Goal: Information Seeking & Learning: Understand process/instructions

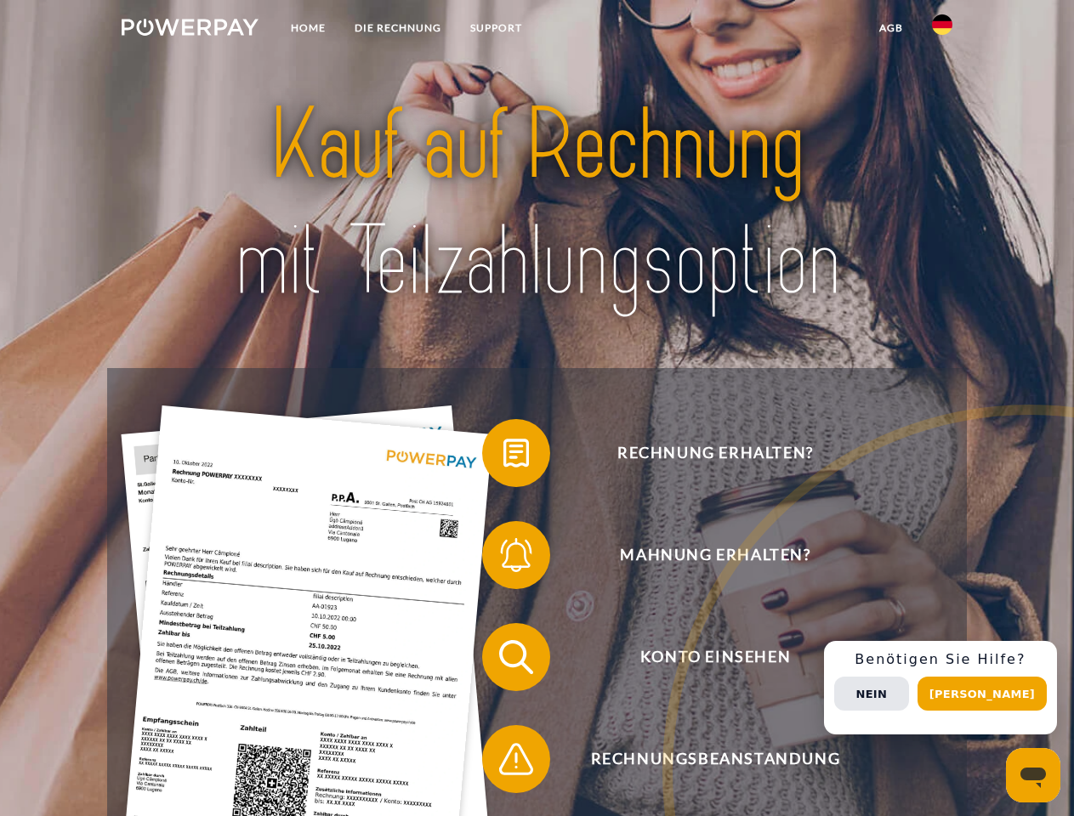
click at [190, 30] on img at bounding box center [190, 27] width 137 height 17
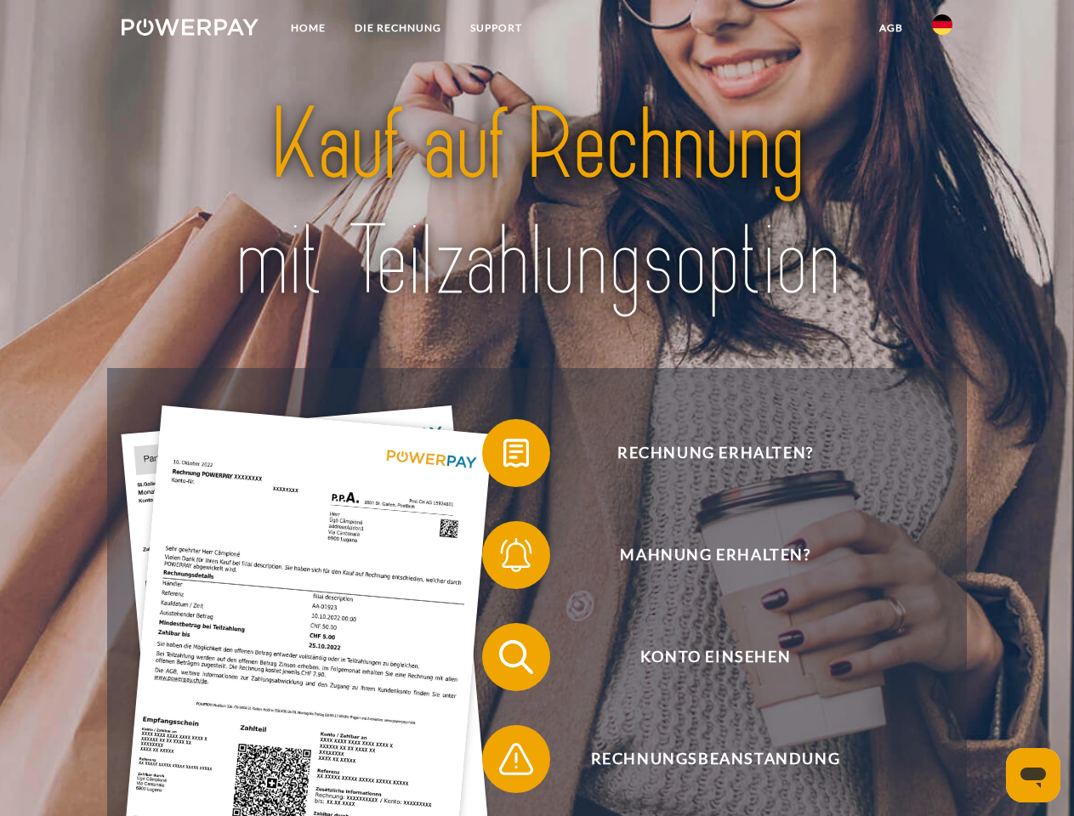
click at [942, 30] on img at bounding box center [942, 24] width 20 height 20
click at [890, 28] on link "agb" at bounding box center [891, 28] width 53 height 31
click at [503, 457] on span at bounding box center [490, 453] width 85 height 85
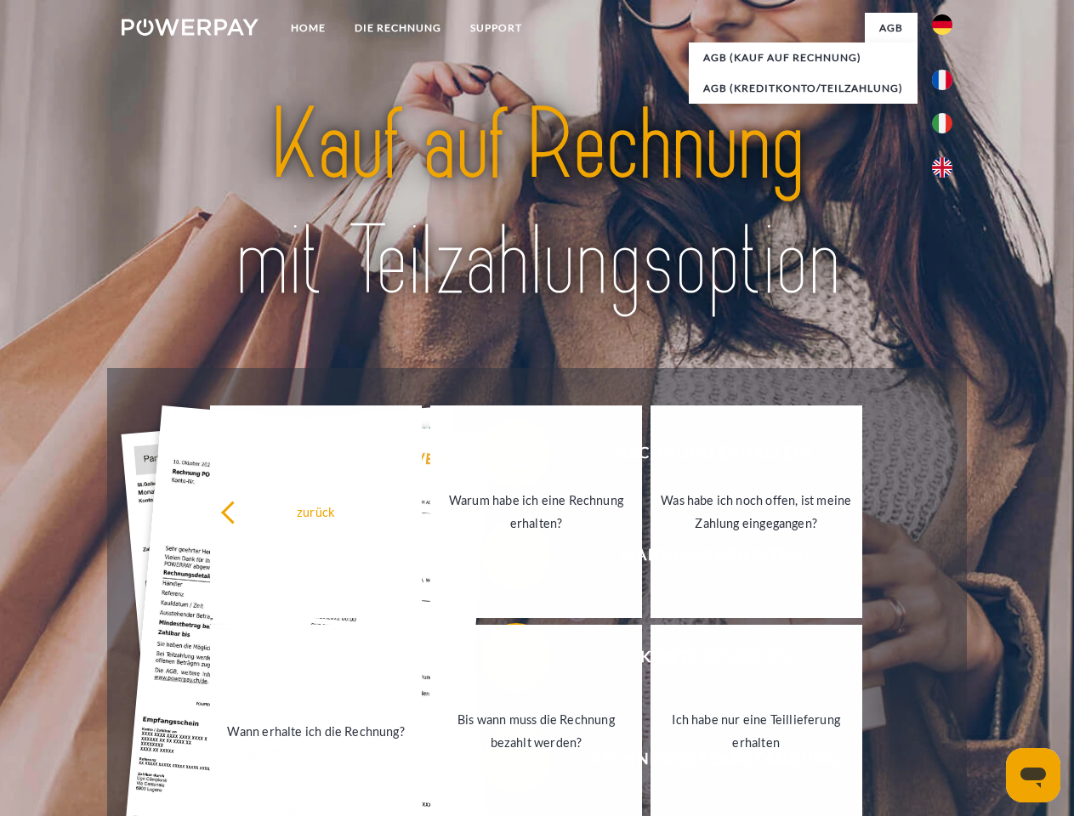
click at [503, 661] on link "Bis wann muss die Rechnung bezahlt werden?" at bounding box center [536, 731] width 212 height 213
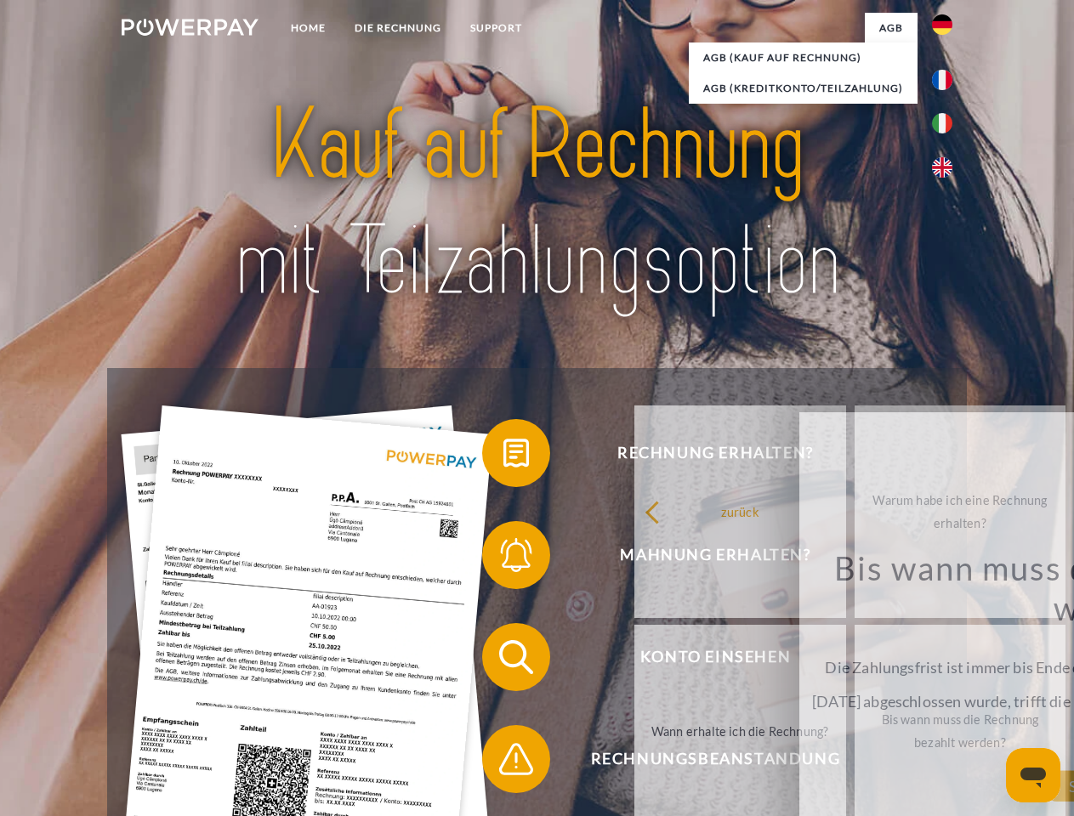
click at [503, 763] on span at bounding box center [490, 759] width 85 height 85
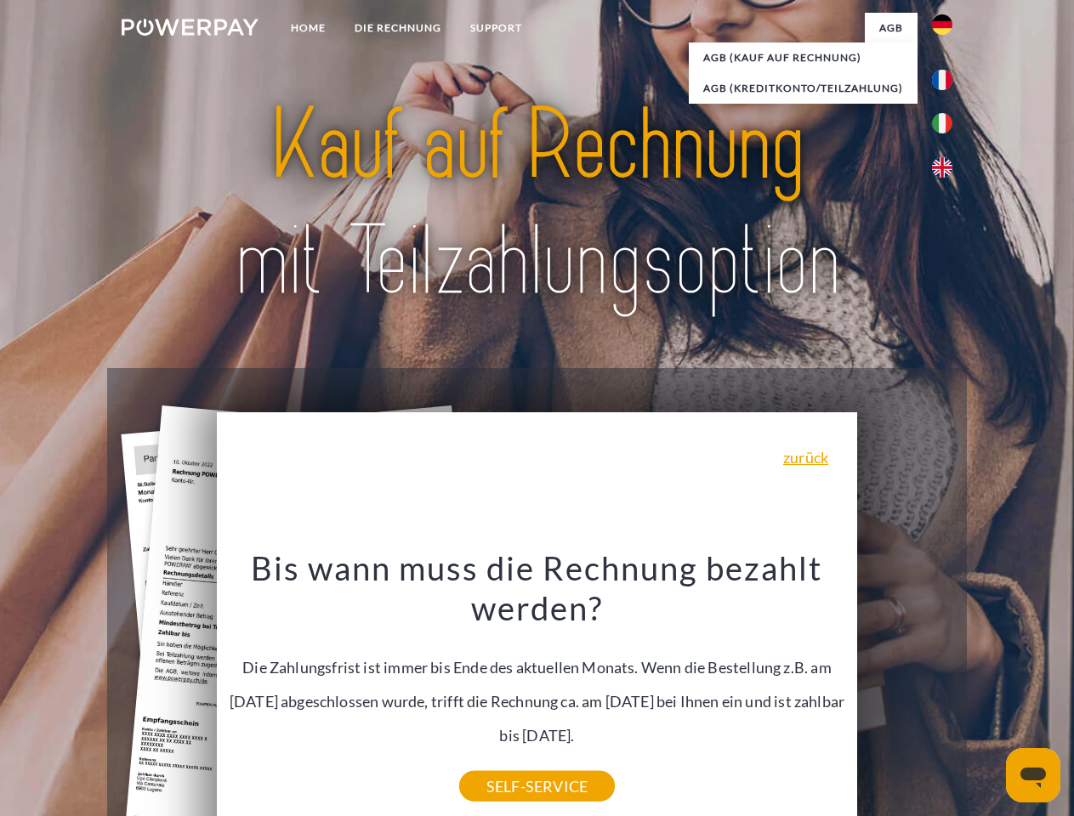
click at [946, 688] on div "Rechnung erhalten? Mahnung erhalten? Konto einsehen" at bounding box center [536, 708] width 859 height 680
click at [905, 691] on span "Konto einsehen" at bounding box center [715, 657] width 417 height 68
click at [988, 694] on header "Home DIE RECHNUNG SUPPORT" at bounding box center [537, 587] width 1074 height 1174
